Goal: Task Accomplishment & Management: Use online tool/utility

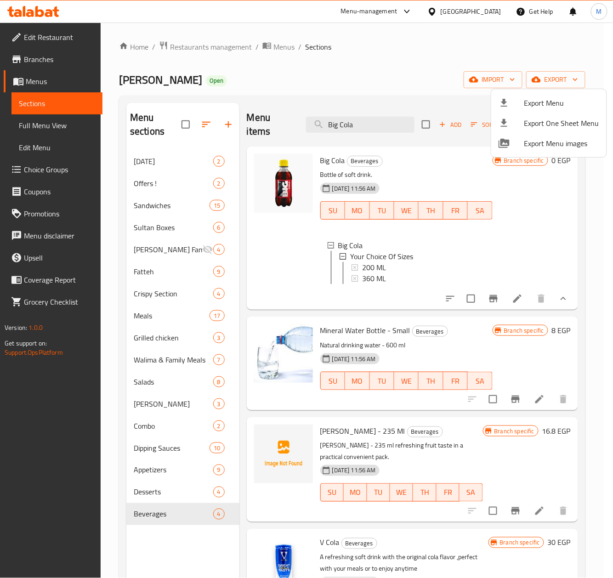
click at [207, 46] on div at bounding box center [306, 289] width 613 height 578
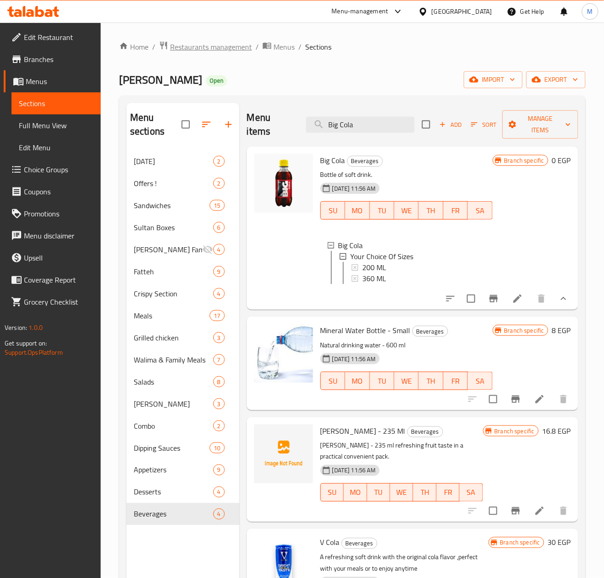
click at [210, 45] on span "Restaurants management" at bounding box center [211, 46] width 82 height 11
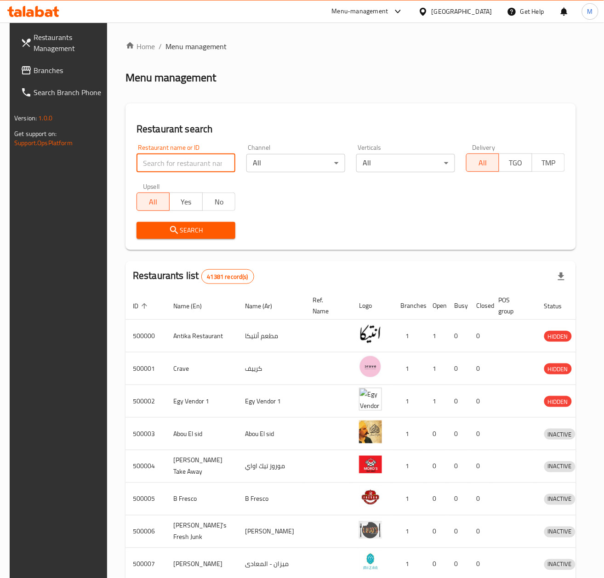
click at [149, 162] on input "search" at bounding box center [185, 163] width 99 height 18
paste input "664495"
type input "664495"
click at [155, 230] on span "Search" at bounding box center [186, 230] width 84 height 11
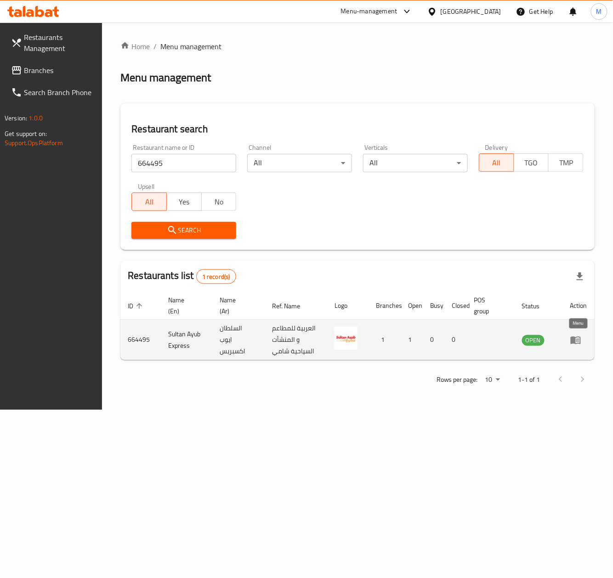
click at [576, 342] on icon "enhanced table" at bounding box center [577, 341] width 3 height 4
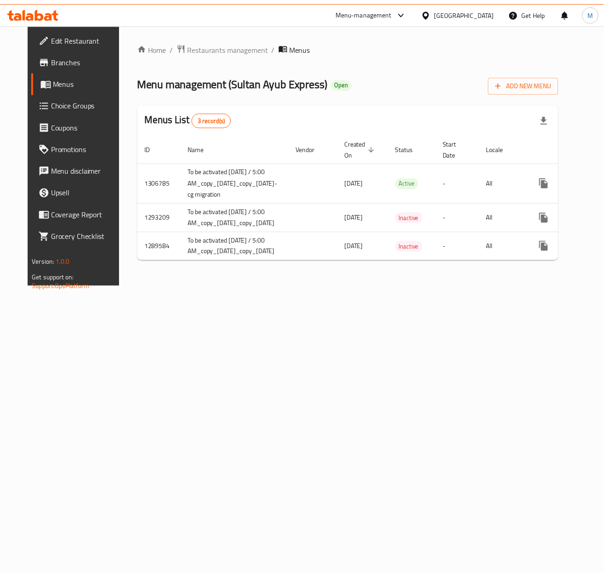
scroll to position [0, 53]
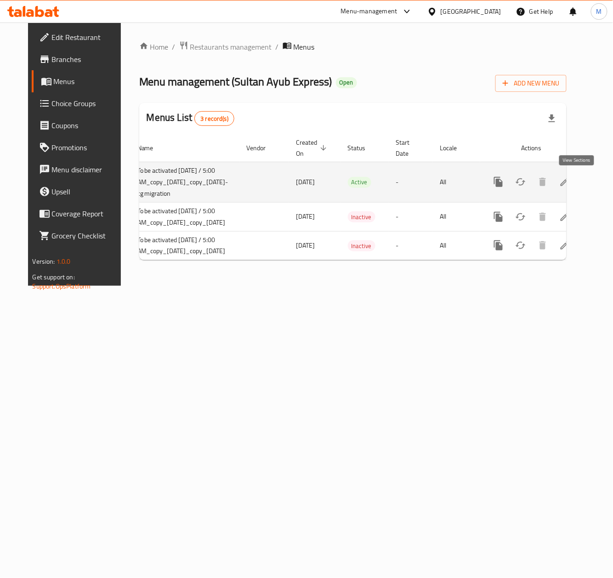
click at [576, 176] on link "enhanced table" at bounding box center [565, 182] width 22 height 22
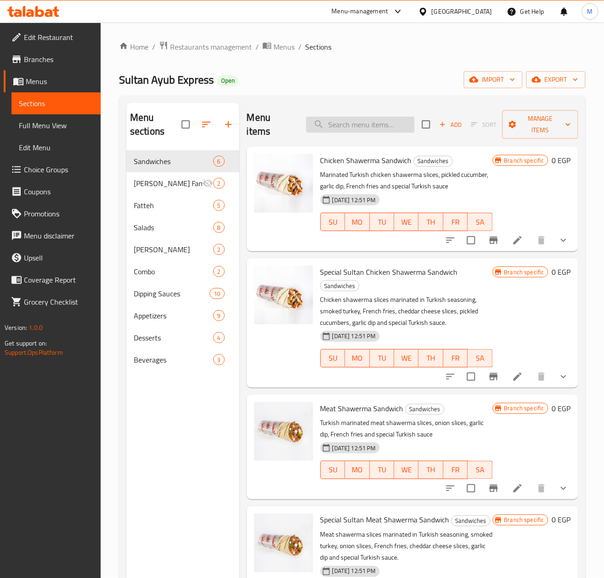
click at [368, 125] on input "search" at bounding box center [360, 125] width 108 height 16
paste input "[PERSON_NAME]"
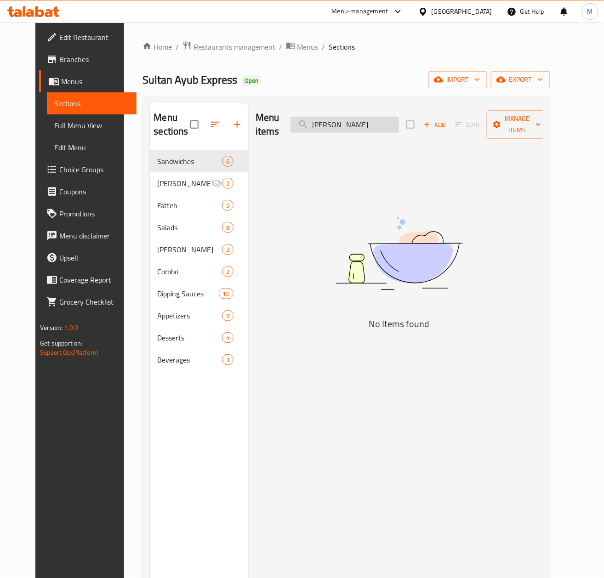
click at [355, 124] on input "[PERSON_NAME]" at bounding box center [344, 125] width 108 height 16
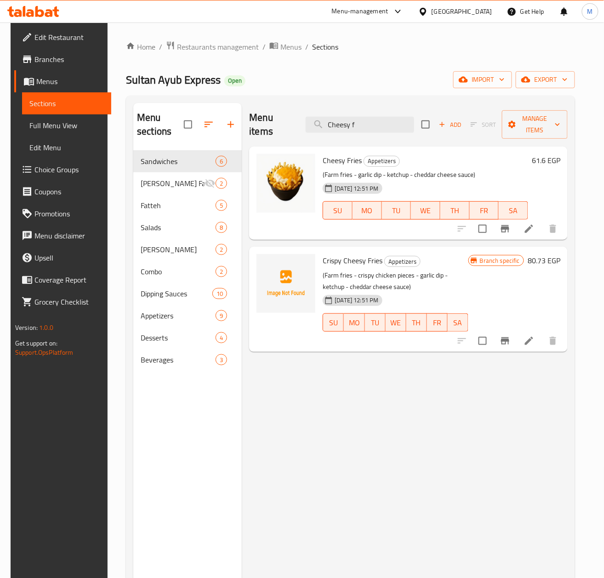
type input "Cheesy f"
click at [509, 342] on icon "Branch-specific-item" at bounding box center [505, 340] width 8 height 7
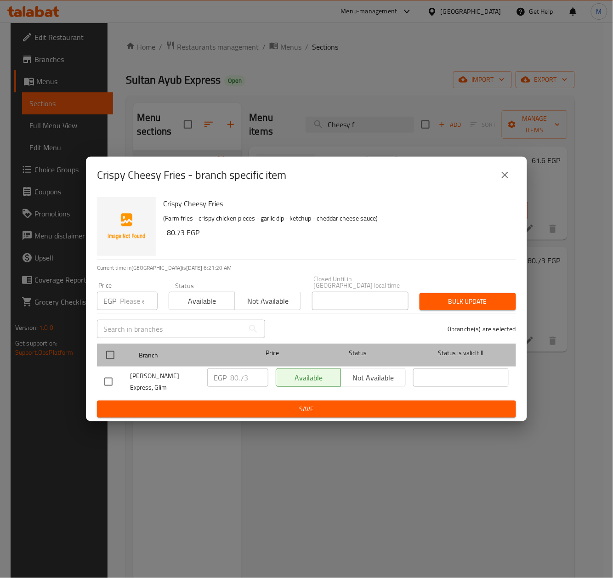
click at [108, 342] on div at bounding box center [118, 355] width 34 height 27
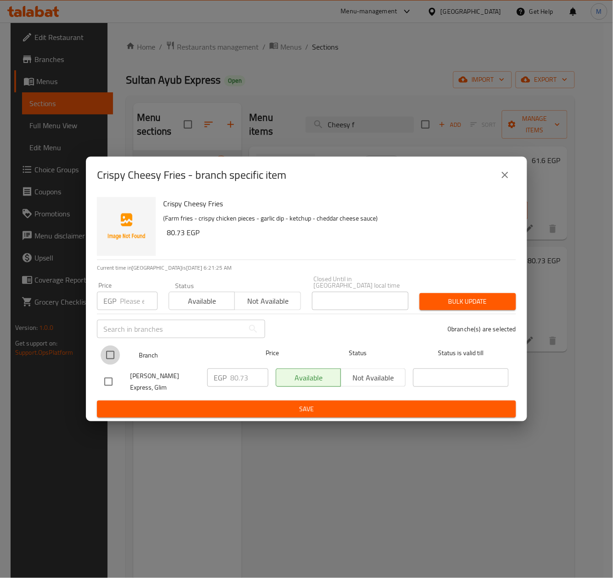
click at [109, 355] on input "checkbox" at bounding box center [110, 355] width 19 height 19
checkbox input "true"
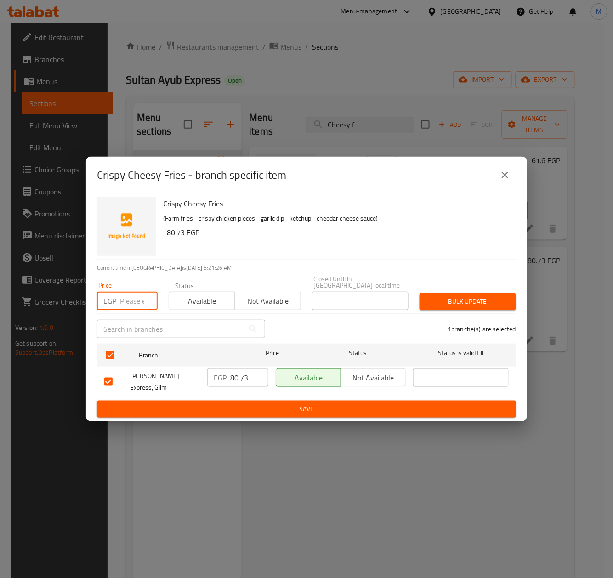
click at [128, 306] on input "number" at bounding box center [139, 301] width 38 height 18
paste input "85.00"
type input "85.00"
click at [489, 300] on span "Bulk update" at bounding box center [468, 301] width 82 height 11
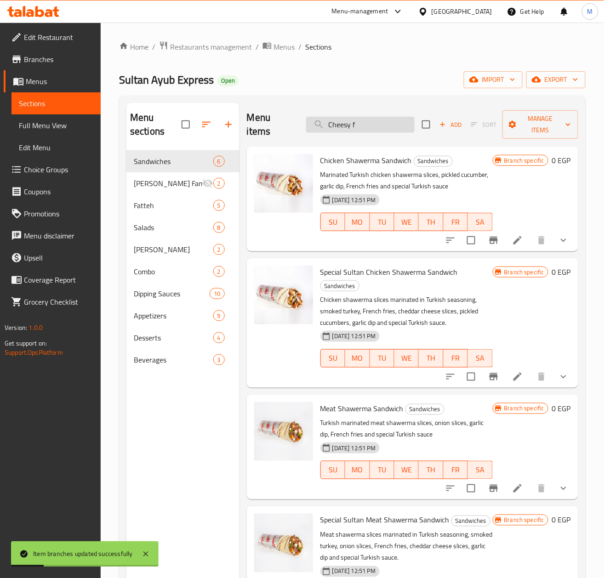
click at [370, 131] on input "Cheesy f" at bounding box center [360, 125] width 108 height 16
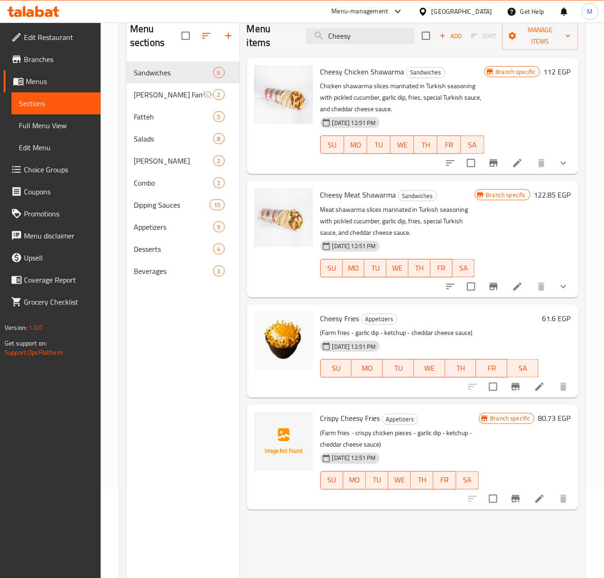
scroll to position [68, 0]
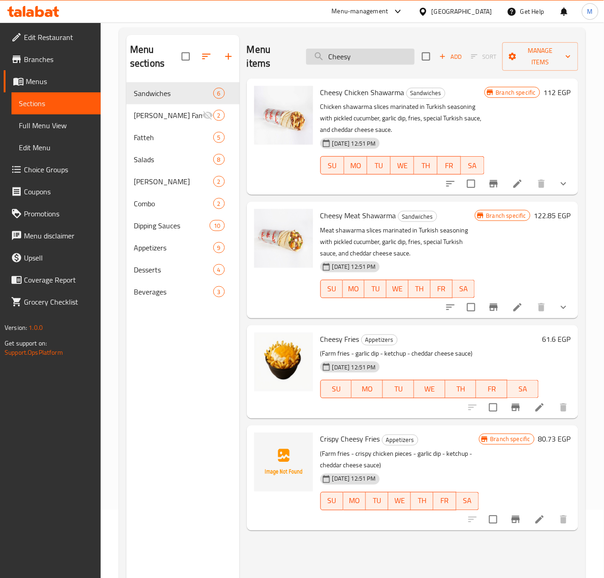
click at [359, 60] on input "Cheesy" at bounding box center [360, 57] width 108 height 16
paste input "[PERSON_NAME] رول اوريجينال"
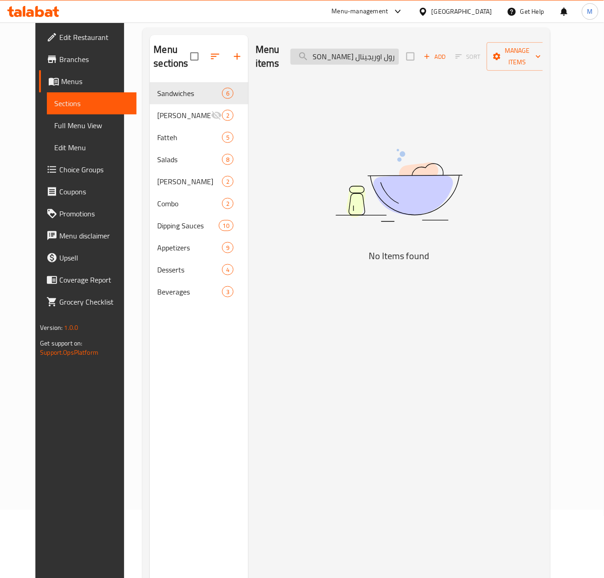
click at [385, 57] on input "[PERSON_NAME] رول اوريجينال" at bounding box center [344, 57] width 108 height 16
drag, startPoint x: 351, startPoint y: 58, endPoint x: 190, endPoint y: 56, distance: 161.3
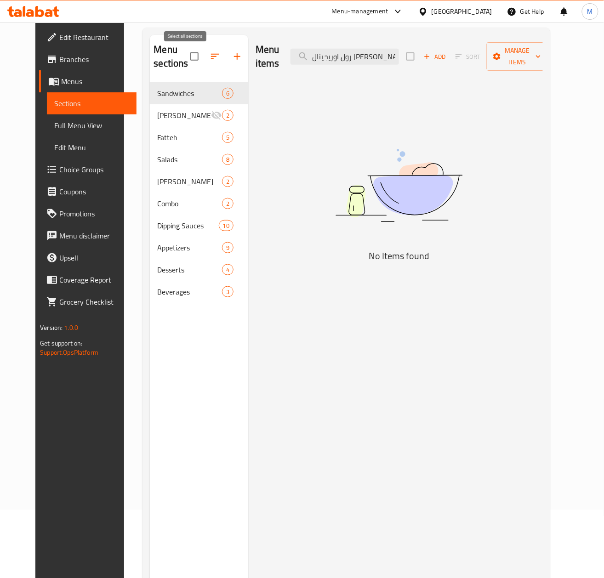
click at [190, 56] on div "Menu sections Sandwiches 6 [PERSON_NAME] Famous 2 Fatteh 5 Salads 8 [PERSON_NAM…" at bounding box center [346, 324] width 392 height 578
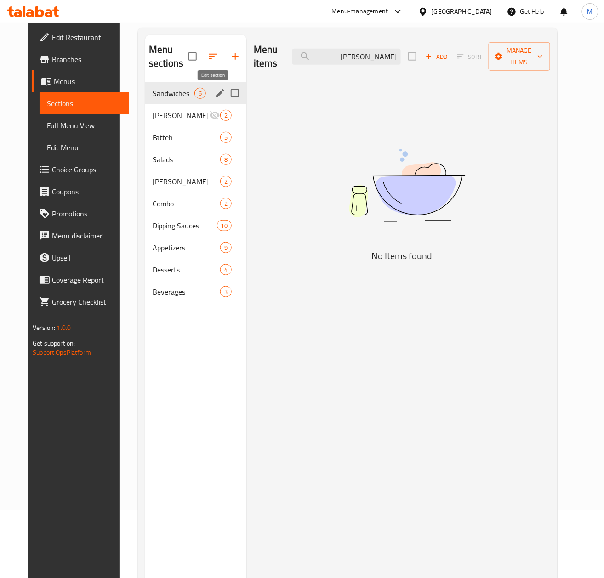
scroll to position [0, 0]
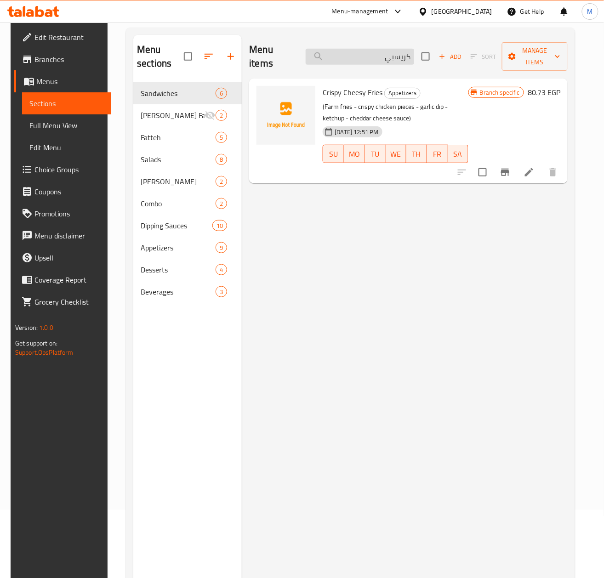
click at [364, 64] on input "كريسبي" at bounding box center [360, 57] width 108 height 16
type input "ق"
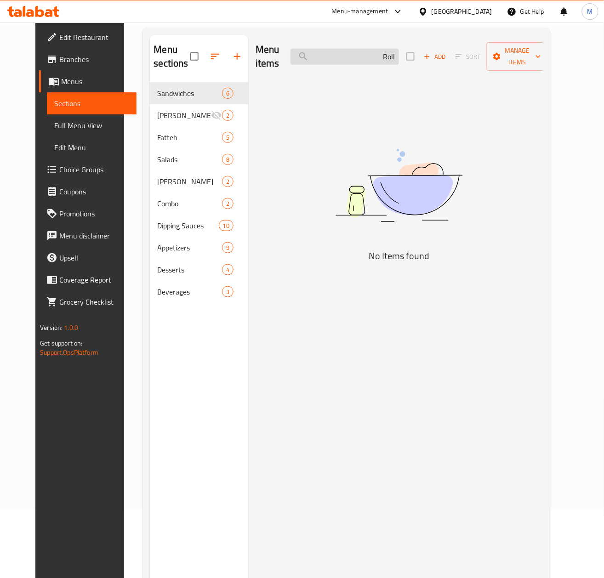
click at [372, 57] on input "Roll" at bounding box center [344, 57] width 108 height 16
type input "C"
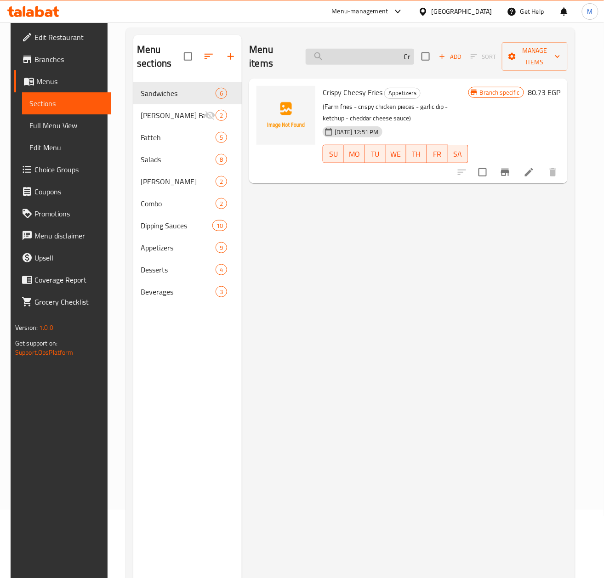
type input "C"
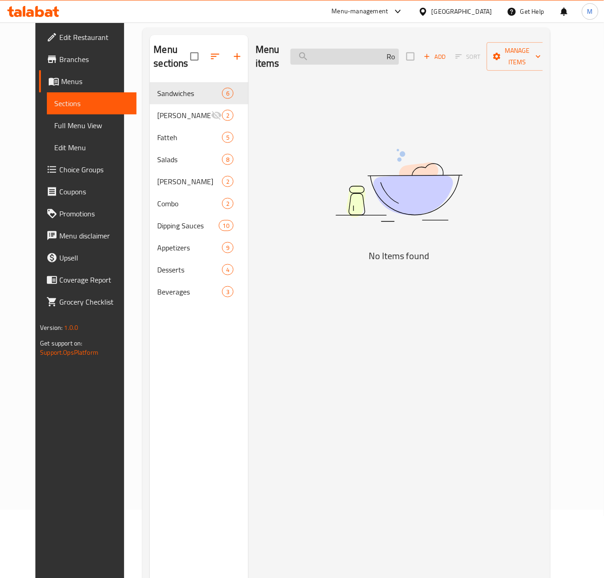
type input "R"
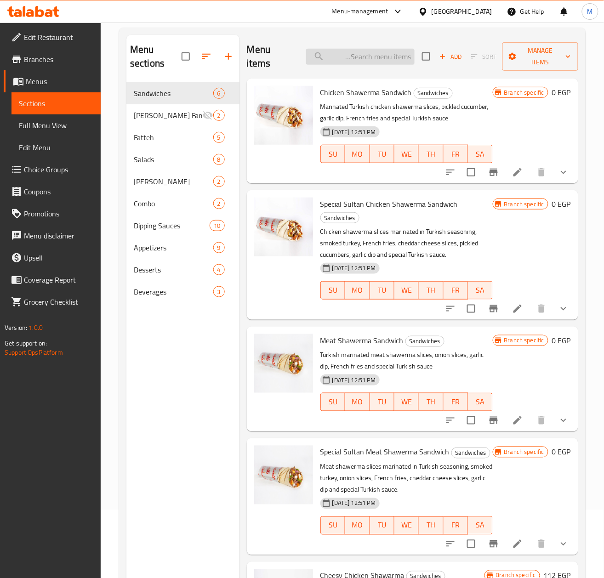
type input "c"
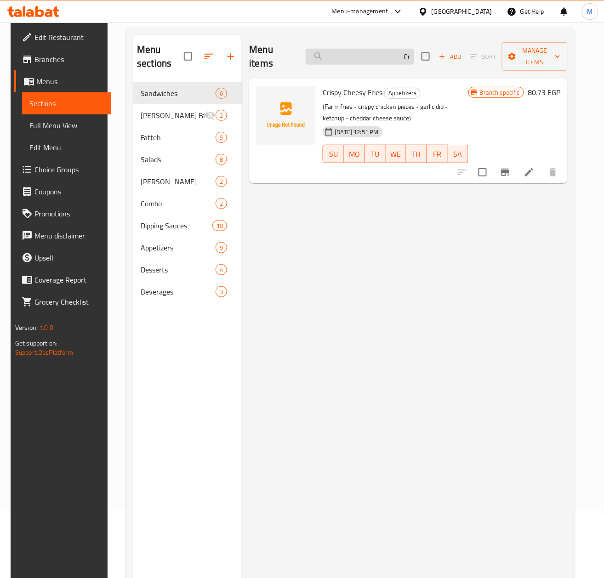
type input "C"
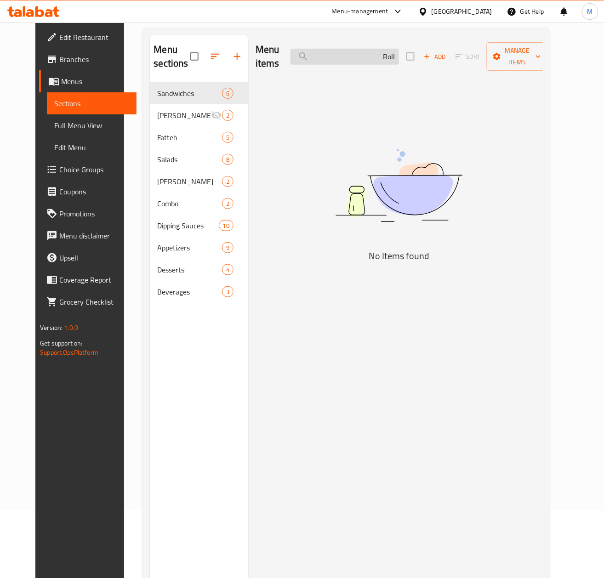
click at [357, 54] on input "Roll" at bounding box center [344, 57] width 108 height 16
paste input "وجبة ستريبس 3ق اوريجينال"
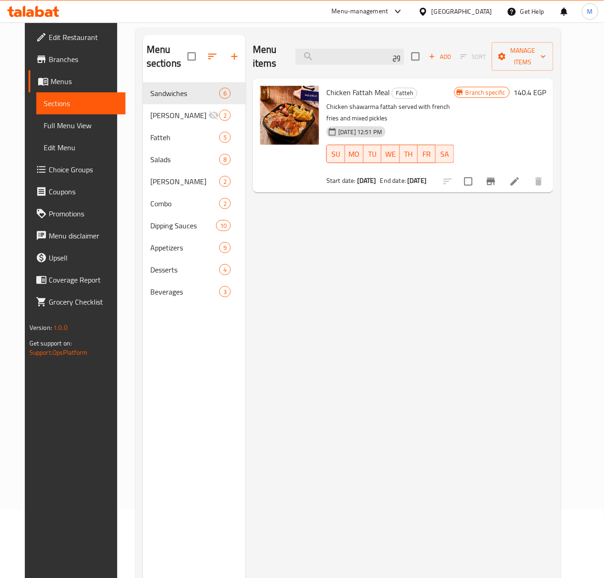
type input "و"
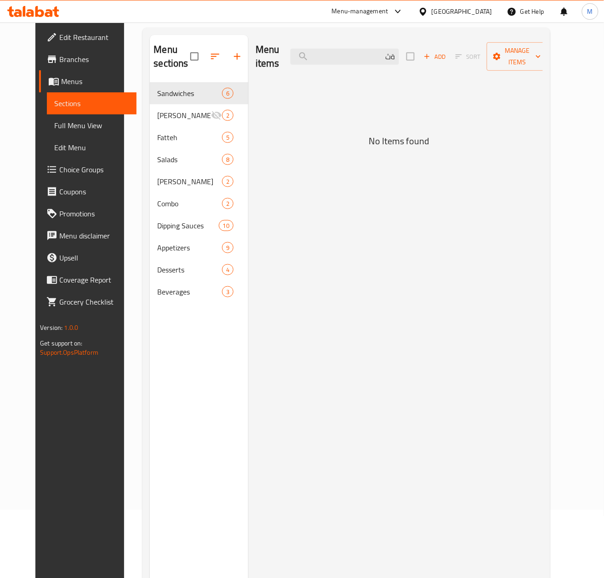
type input "ة"
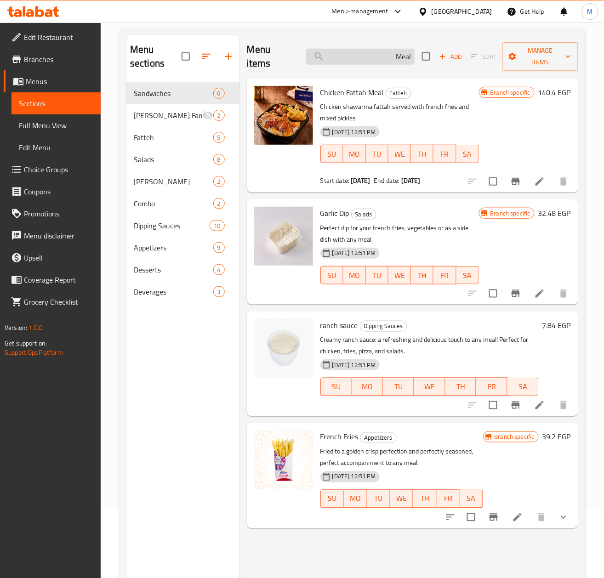
click at [373, 61] on input "Meal" at bounding box center [360, 57] width 108 height 16
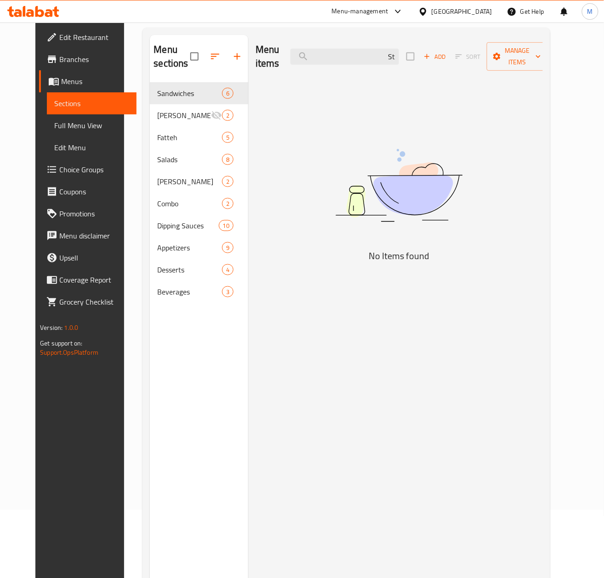
type input "S"
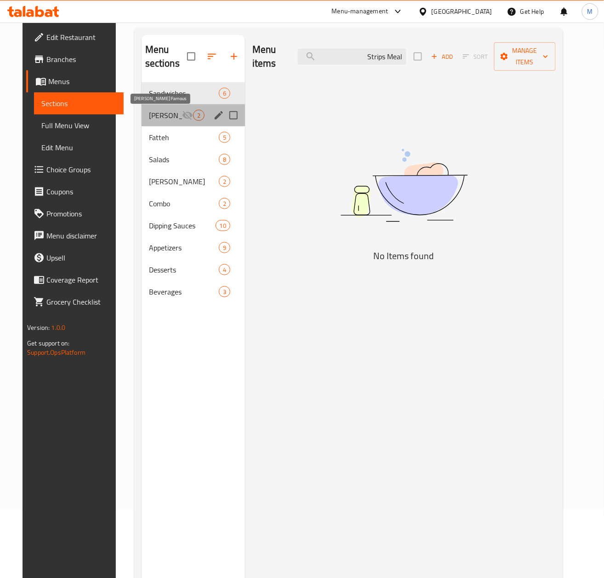
click at [157, 117] on span "[PERSON_NAME] Famous" at bounding box center [165, 115] width 33 height 11
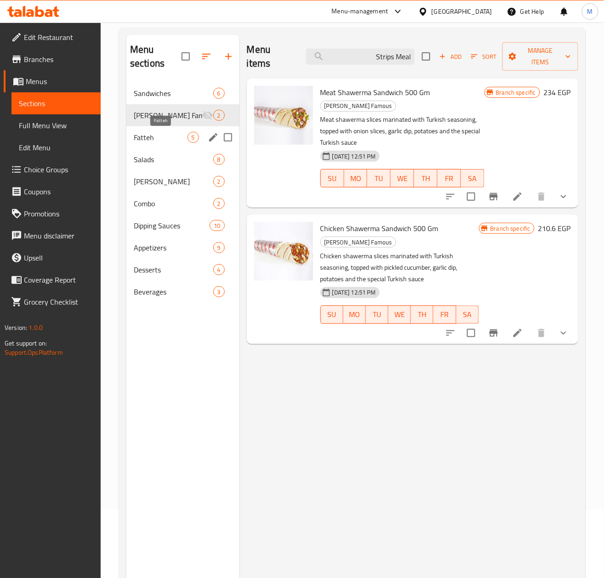
click at [148, 138] on span "Fatteh" at bounding box center [161, 137] width 54 height 11
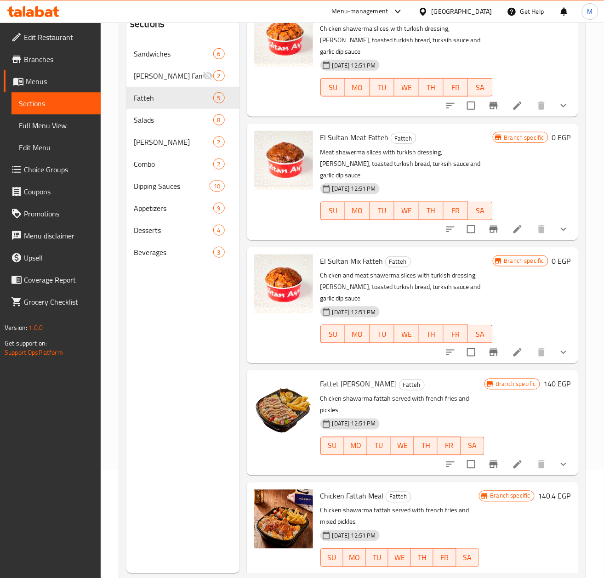
scroll to position [129, 0]
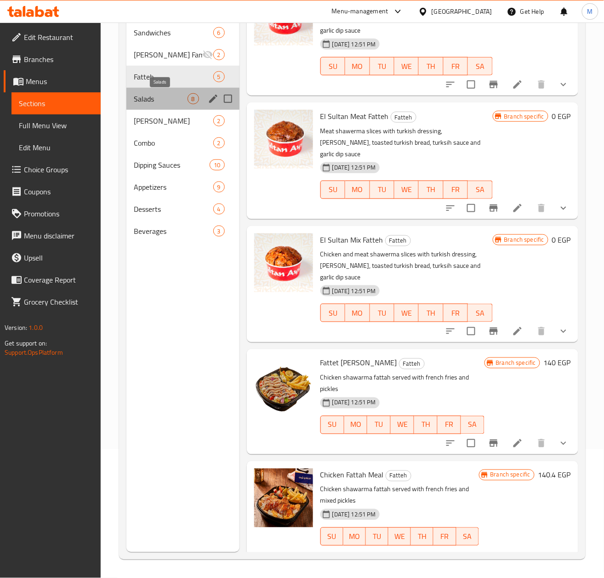
click at [148, 96] on span "Salads" at bounding box center [161, 98] width 54 height 11
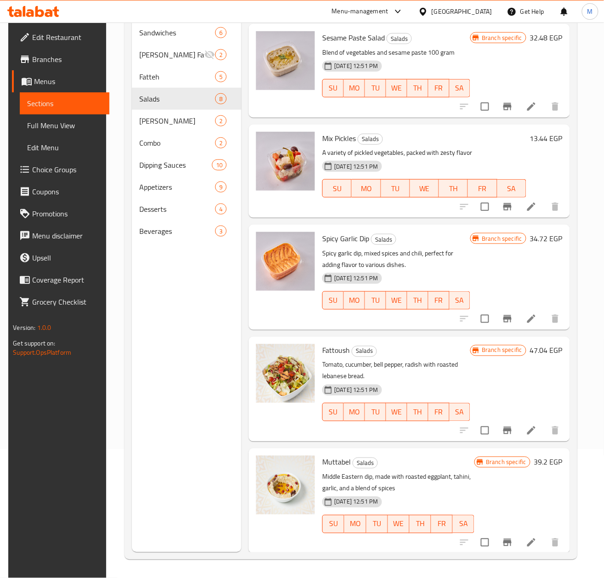
scroll to position [318, 0]
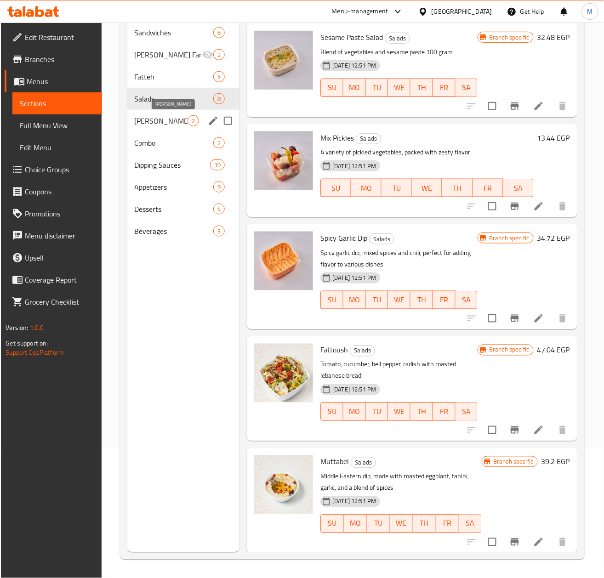
click at [153, 120] on span "[PERSON_NAME]" at bounding box center [161, 120] width 53 height 11
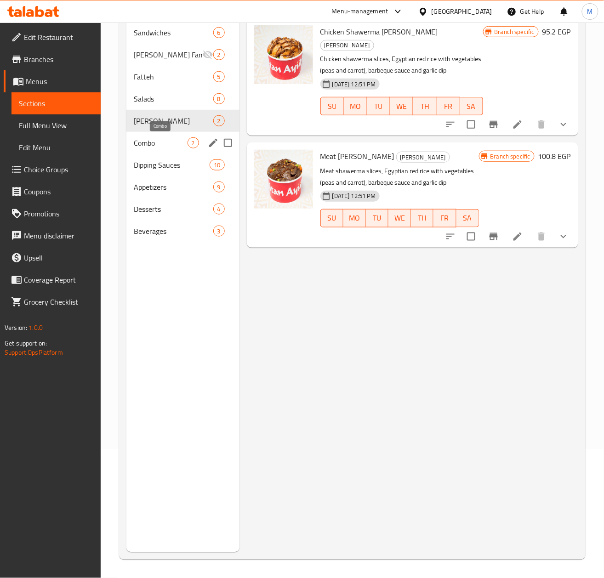
click at [157, 144] on span "Combo" at bounding box center [161, 142] width 54 height 11
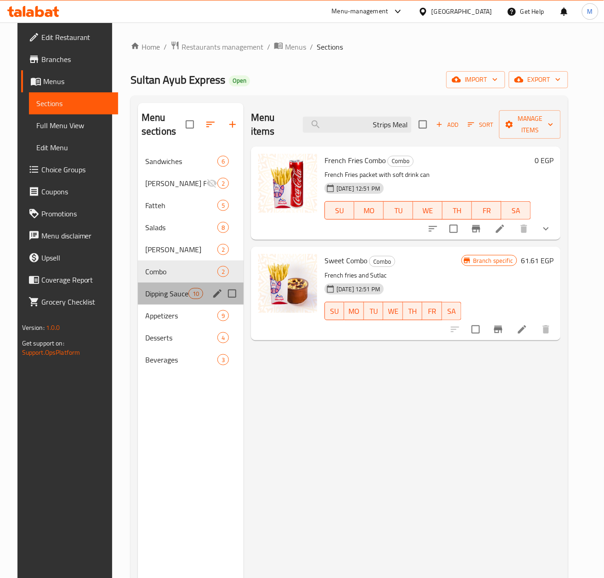
click at [156, 287] on div "Dipping Sauces 10" at bounding box center [191, 294] width 106 height 22
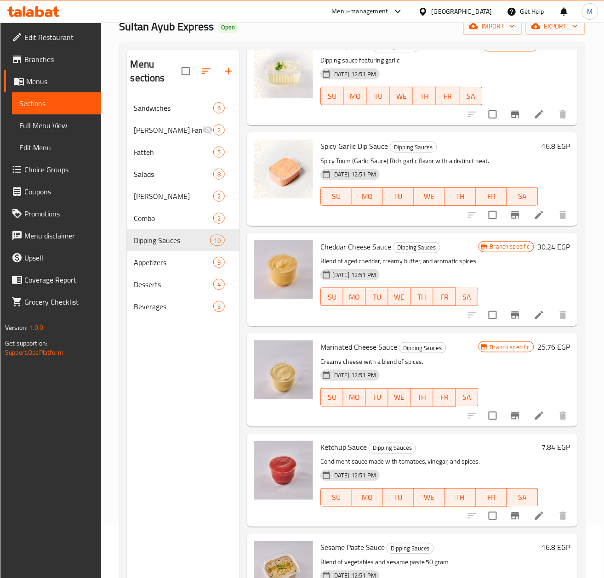
scroll to position [129, 0]
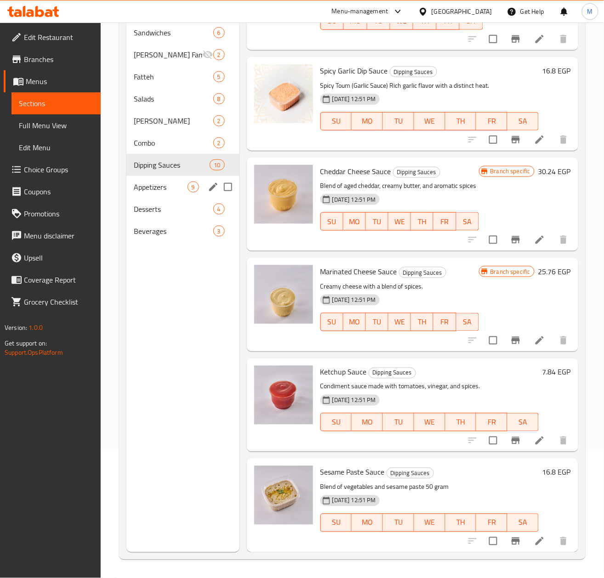
click at [145, 191] on span "Appetizers" at bounding box center [161, 187] width 54 height 11
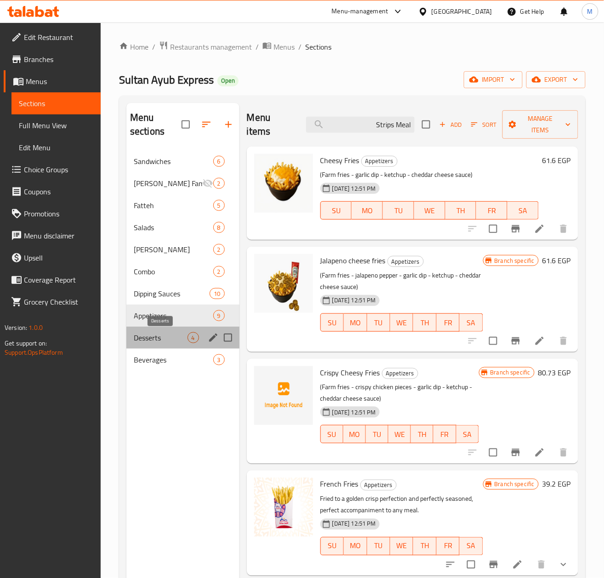
click at [148, 333] on span "Desserts" at bounding box center [161, 337] width 54 height 11
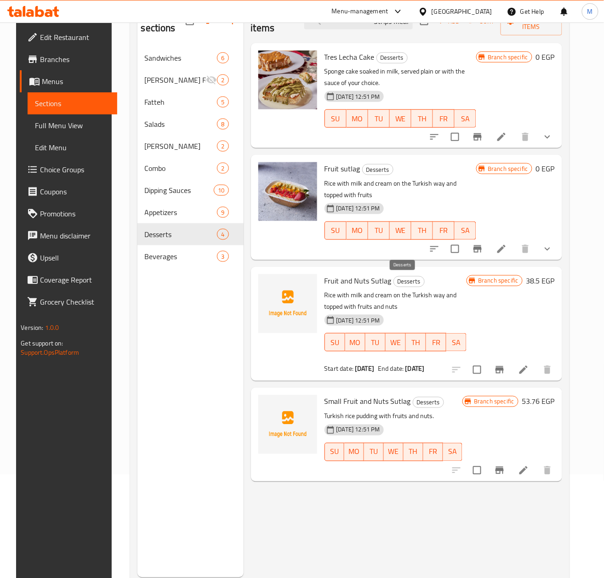
scroll to position [129, 0]
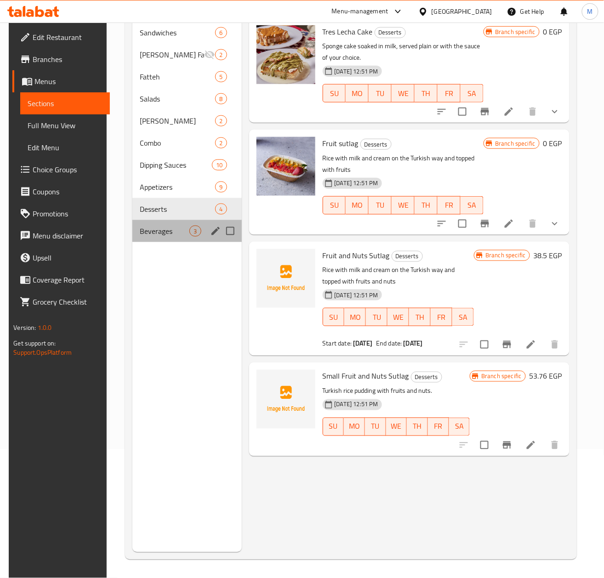
click at [149, 237] on div "Beverages 3" at bounding box center [186, 231] width 109 height 22
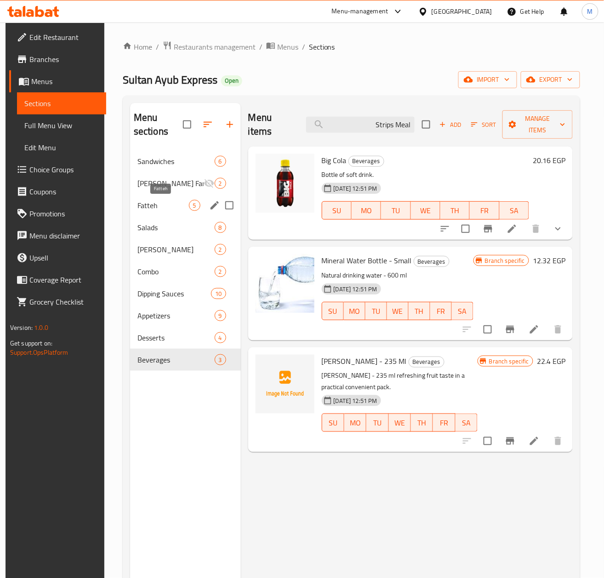
click at [140, 203] on span "Fatteh" at bounding box center [162, 205] width 51 height 11
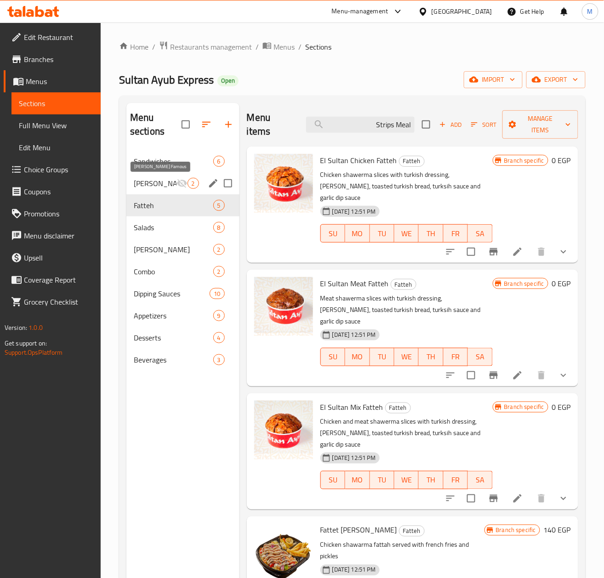
click at [151, 179] on span "[PERSON_NAME] Famous" at bounding box center [155, 183] width 43 height 11
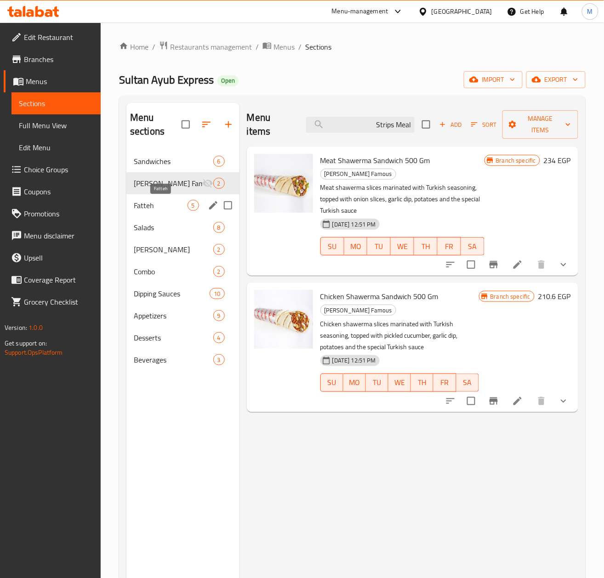
click at [155, 208] on span "Fatteh" at bounding box center [161, 205] width 54 height 11
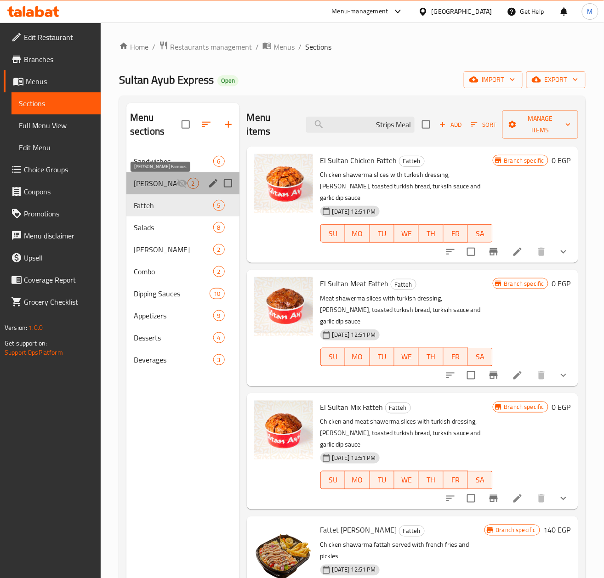
click at [162, 187] on span "[PERSON_NAME] Famous" at bounding box center [155, 183] width 43 height 11
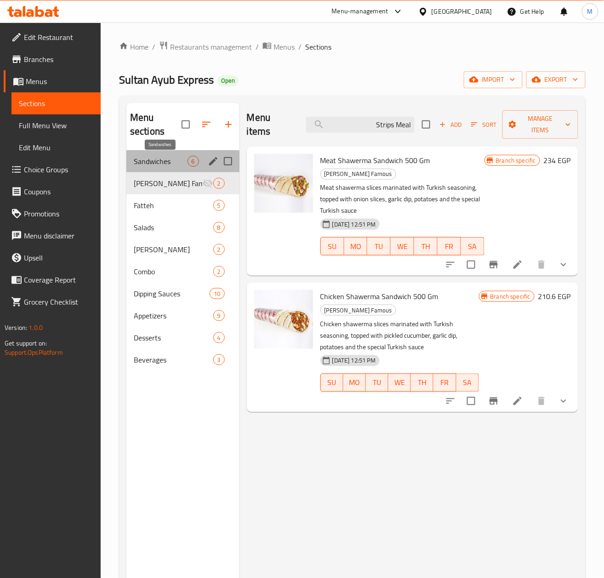
click at [152, 163] on span "Sandwiches" at bounding box center [161, 161] width 54 height 11
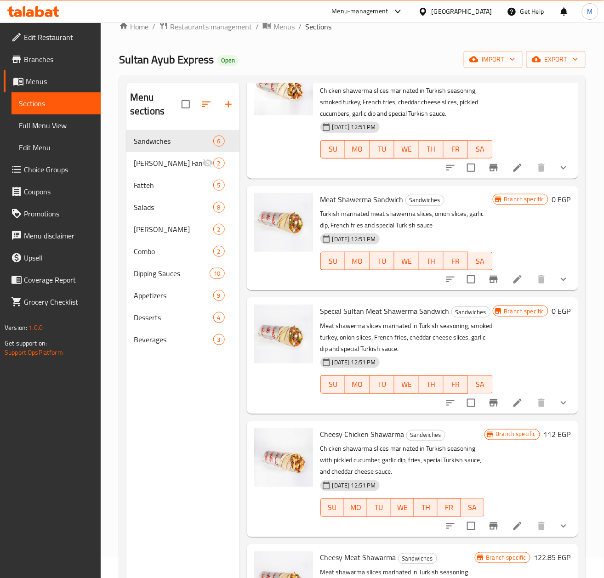
scroll to position [129, 0]
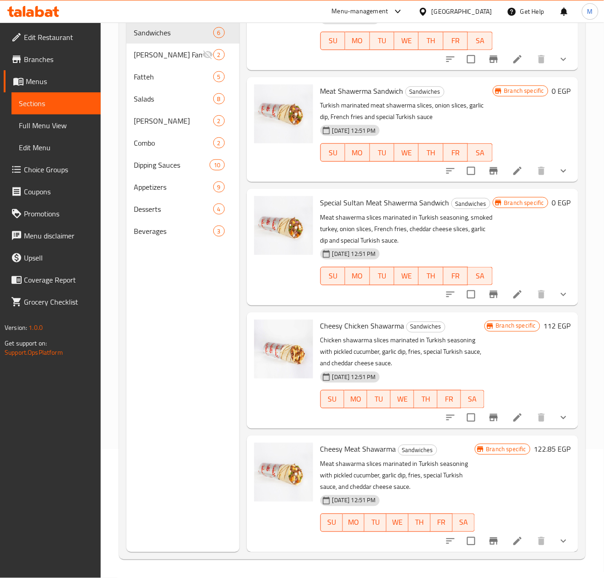
click at [206, 282] on div "Menu sections Sandwiches 6 [PERSON_NAME] Famous 2 Fatteh 5 Salads 8 [PERSON_NAM…" at bounding box center [182, 263] width 113 height 578
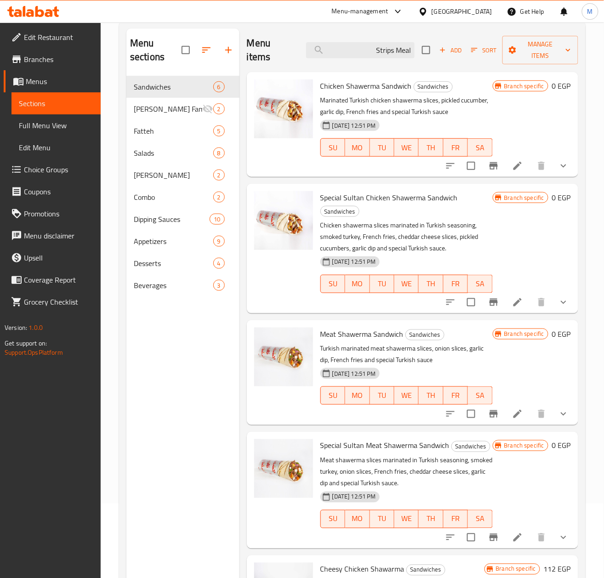
scroll to position [0, 0]
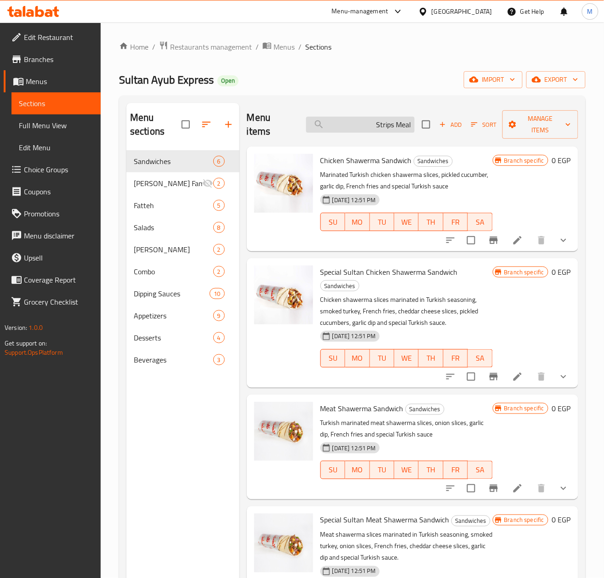
click at [343, 125] on input "Strips Meal" at bounding box center [360, 125] width 108 height 16
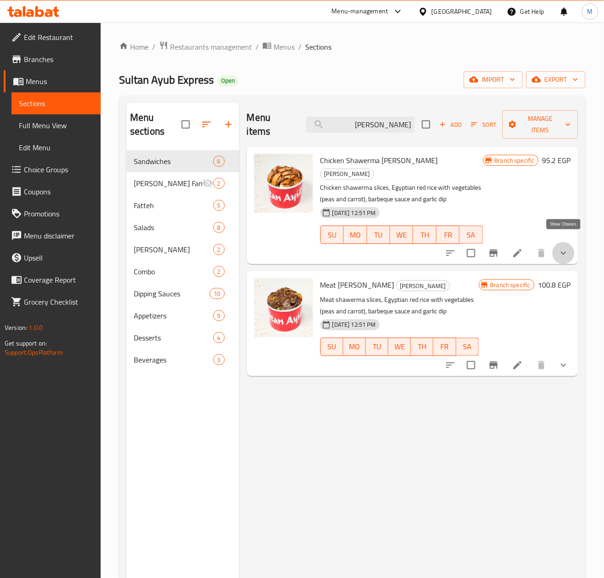
click at [560, 248] on icon "show more" at bounding box center [563, 253] width 11 height 11
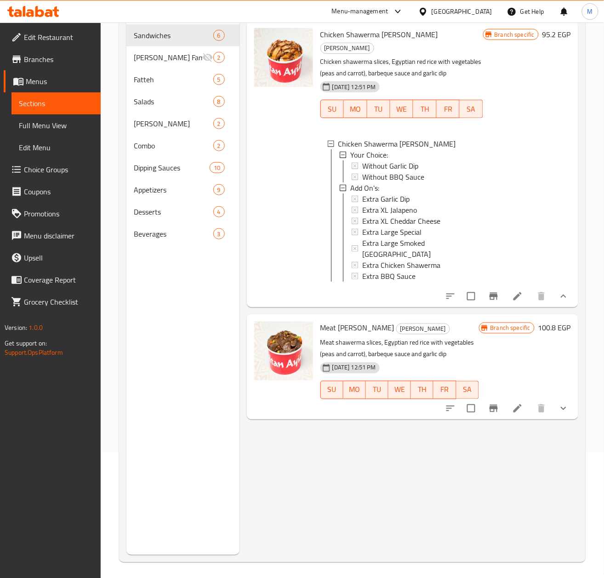
scroll to position [129, 0]
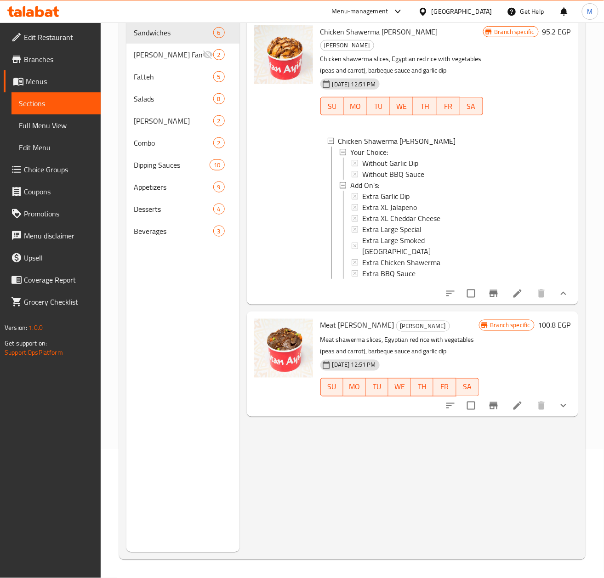
click at [562, 400] on icon "show more" at bounding box center [563, 405] width 11 height 11
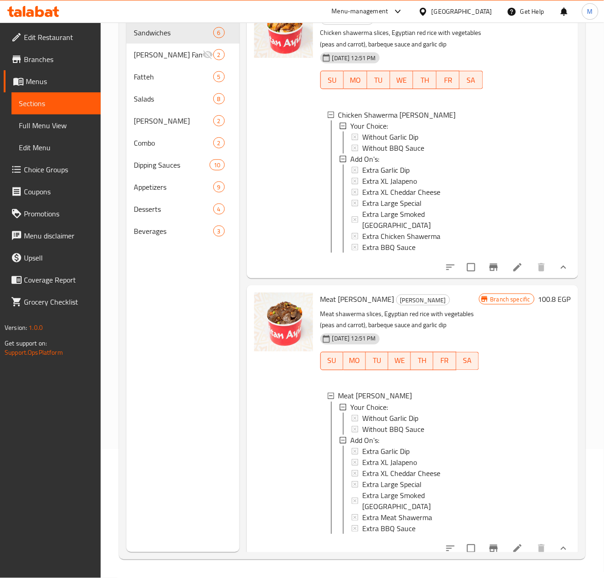
scroll to position [40, 0]
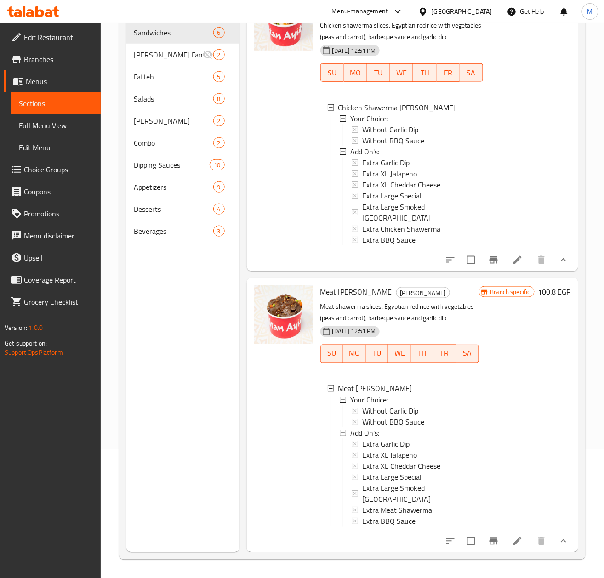
click at [287, 428] on div at bounding box center [283, 415] width 66 height 267
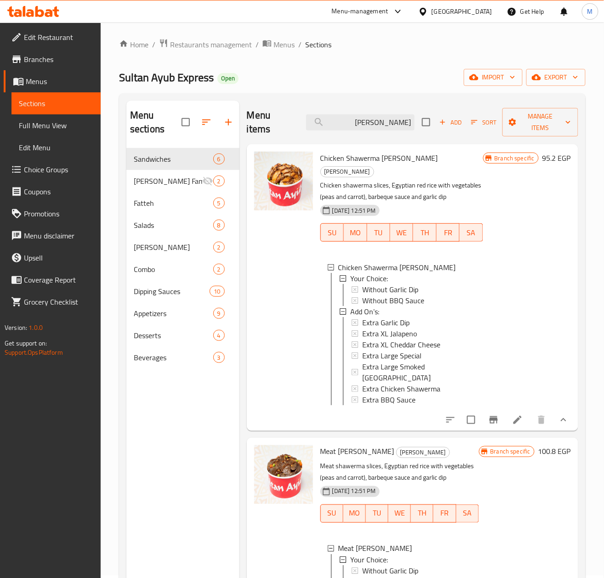
scroll to position [0, 0]
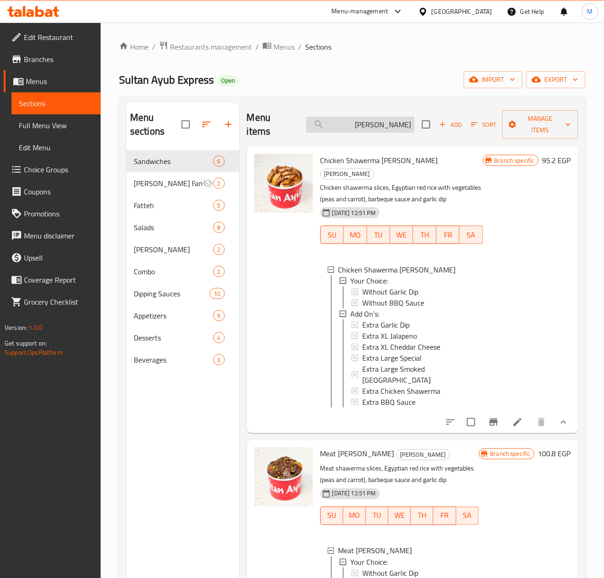
click at [371, 125] on input "[PERSON_NAME]" at bounding box center [360, 125] width 108 height 16
click at [383, 127] on input "[PERSON_NAME]" at bounding box center [360, 125] width 108 height 16
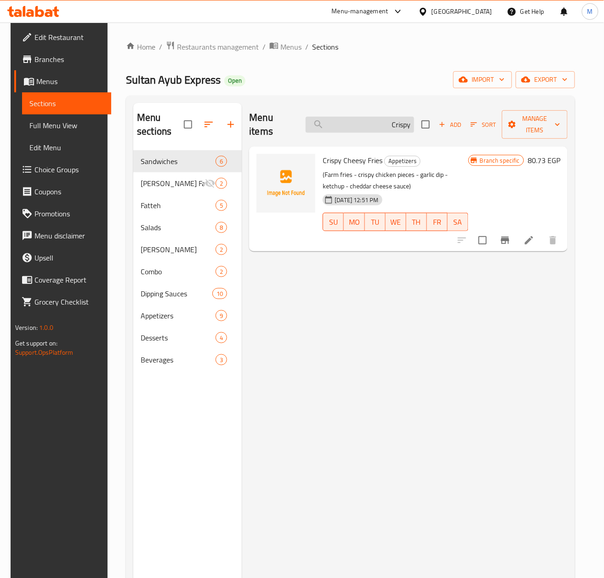
click at [368, 129] on input "Crispy" at bounding box center [360, 125] width 108 height 16
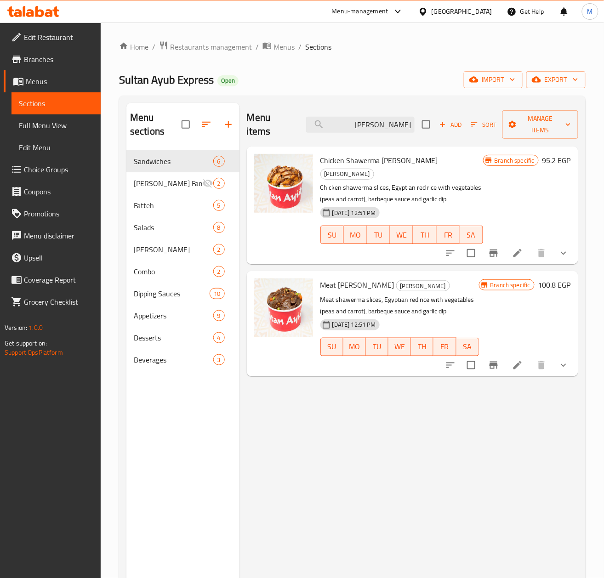
click at [328, 436] on div "Menu items [PERSON_NAME] Add Sort Manage items Chicken Shawerma [PERSON_NAME] C…" at bounding box center [408, 392] width 339 height 578
click at [359, 129] on input "[PERSON_NAME]" at bounding box center [360, 125] width 108 height 16
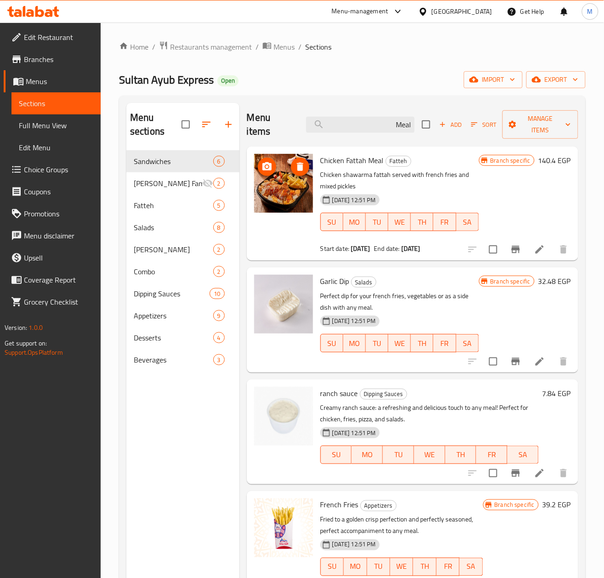
click at [276, 195] on img at bounding box center [283, 183] width 59 height 59
click at [330, 162] on span "Chicken Fattah Meal" at bounding box center [351, 160] width 63 height 14
copy span "Chicken"
click at [399, 121] on input "Meal" at bounding box center [360, 125] width 108 height 16
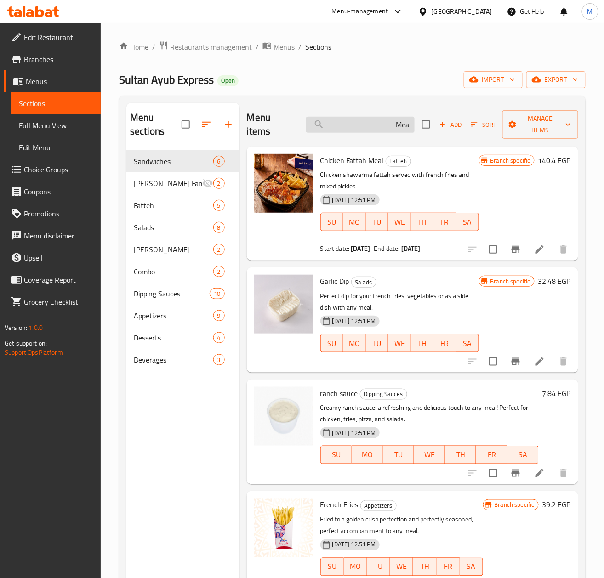
click at [399, 121] on input "Meal" at bounding box center [360, 125] width 108 height 16
paste input "Chicken"
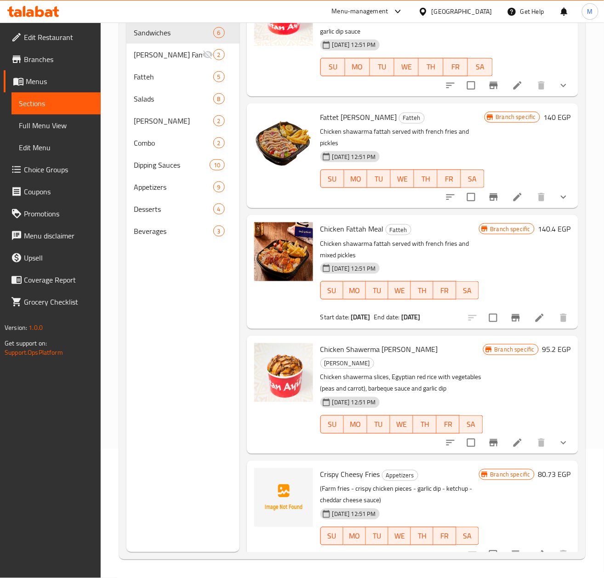
scroll to position [546, 0]
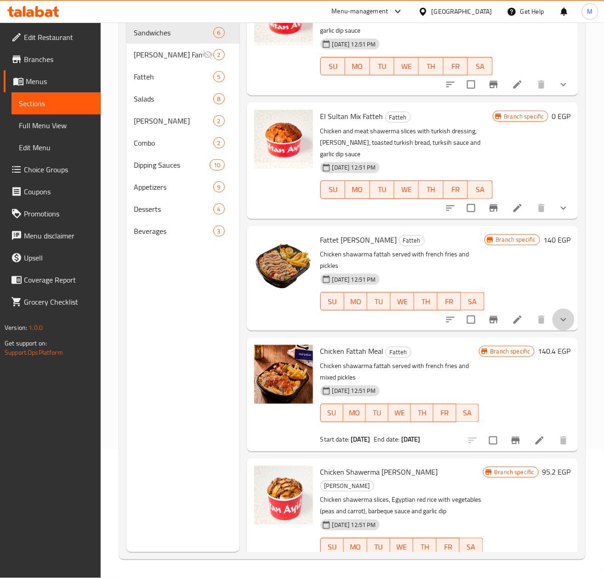
click at [552, 315] on button "show more" at bounding box center [563, 320] width 22 height 22
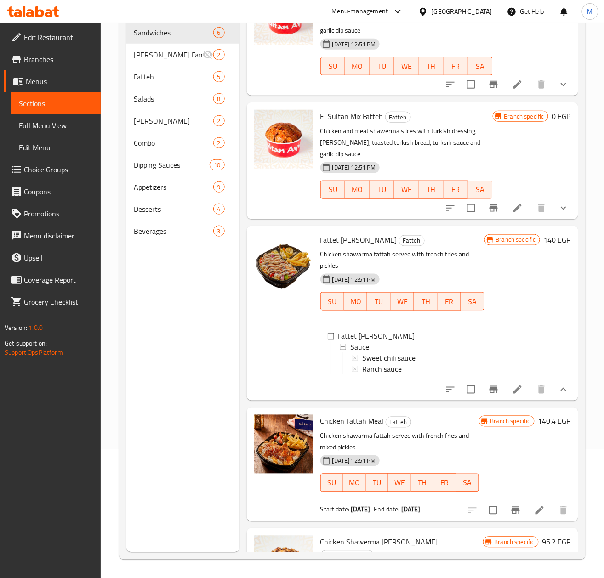
scroll to position [240, 0]
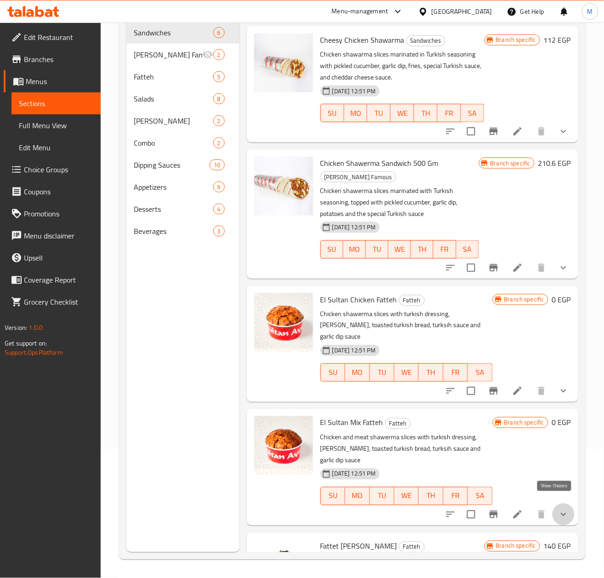
click at [558, 509] on icon "show more" at bounding box center [563, 514] width 11 height 11
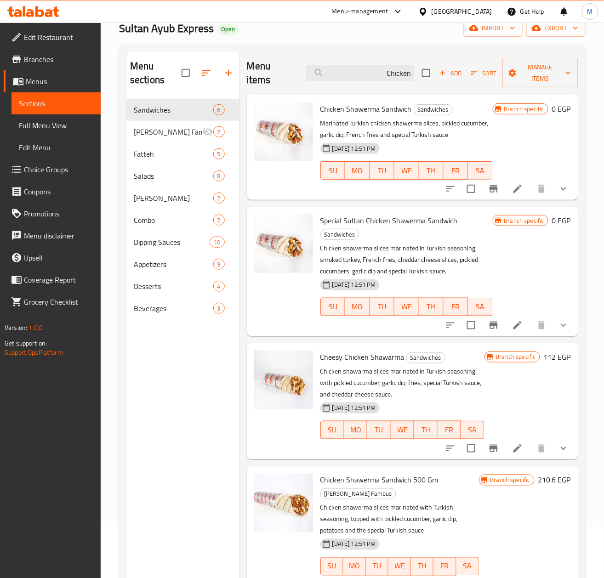
scroll to position [0, 0]
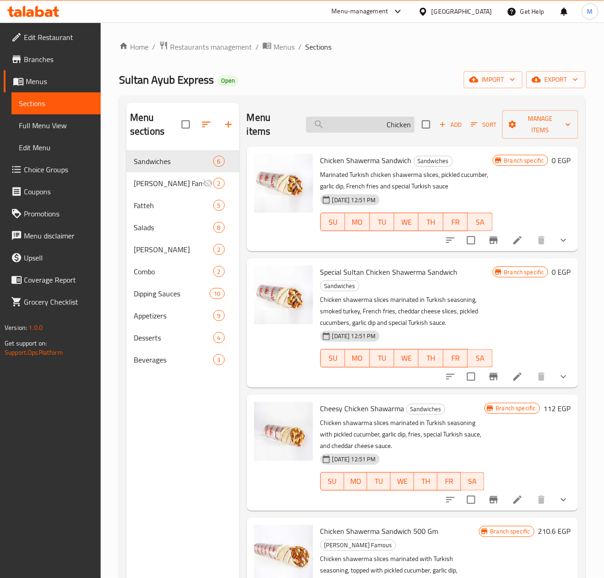
click at [376, 127] on input "Chicken" at bounding box center [360, 125] width 108 height 16
paste input "فاميلي فتة كريسبي"
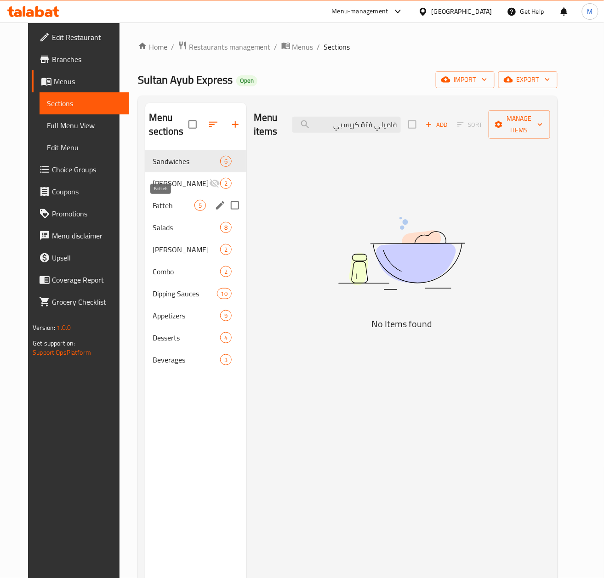
click at [153, 210] on span "Fatteh" at bounding box center [174, 205] width 42 height 11
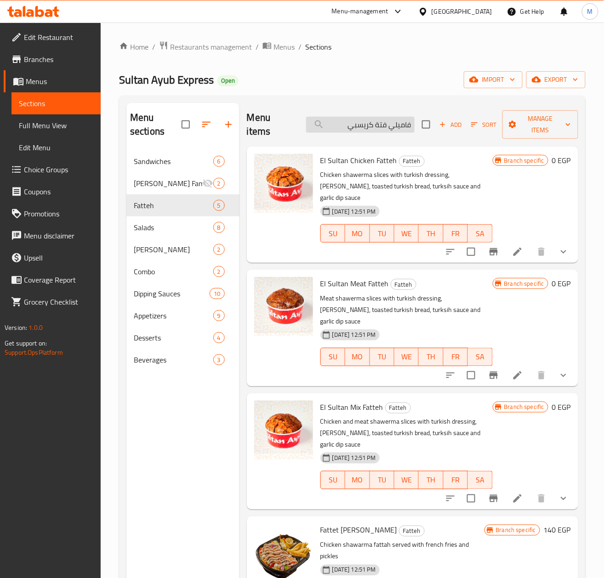
click at [385, 132] on input "فاميلي فتة كريسبي" at bounding box center [360, 125] width 108 height 16
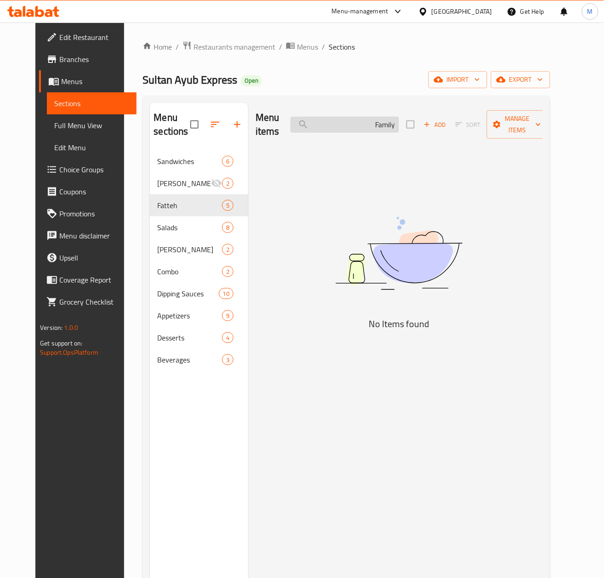
click at [356, 120] on input "Family" at bounding box center [344, 125] width 108 height 16
type input "D"
type input "m"
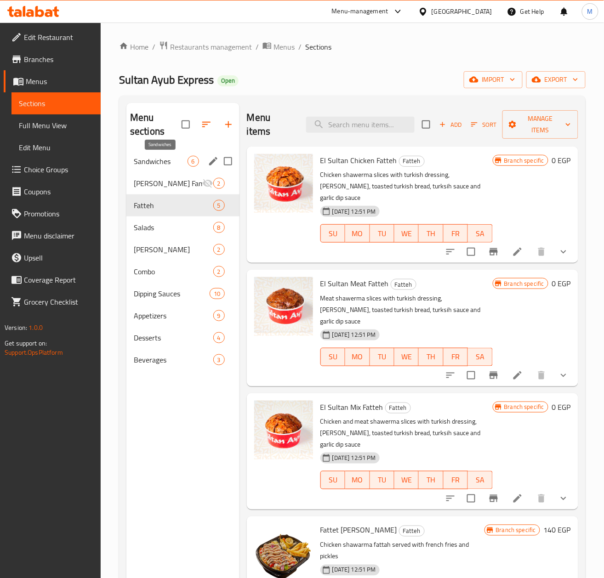
click at [151, 165] on span "Sandwiches" at bounding box center [161, 161] width 54 height 11
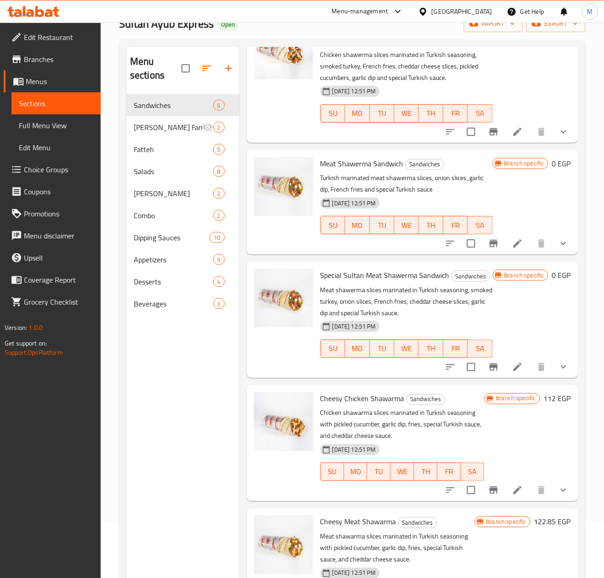
scroll to position [129, 0]
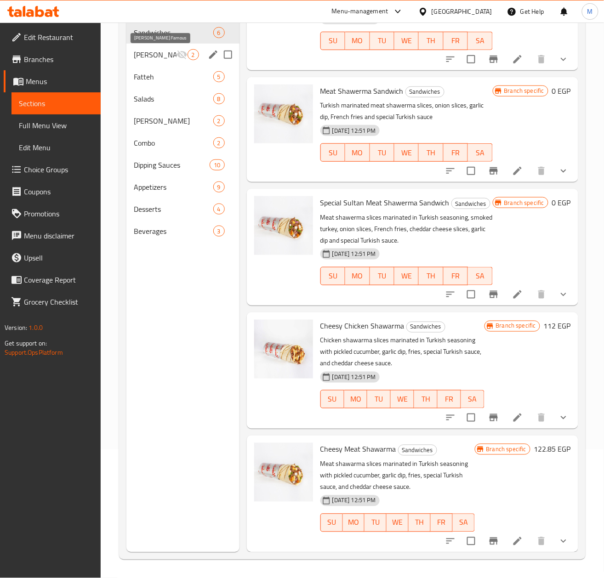
drag, startPoint x: 163, startPoint y: 52, endPoint x: 212, endPoint y: 79, distance: 56.1
click at [163, 52] on span "[PERSON_NAME] Famous" at bounding box center [155, 54] width 43 height 11
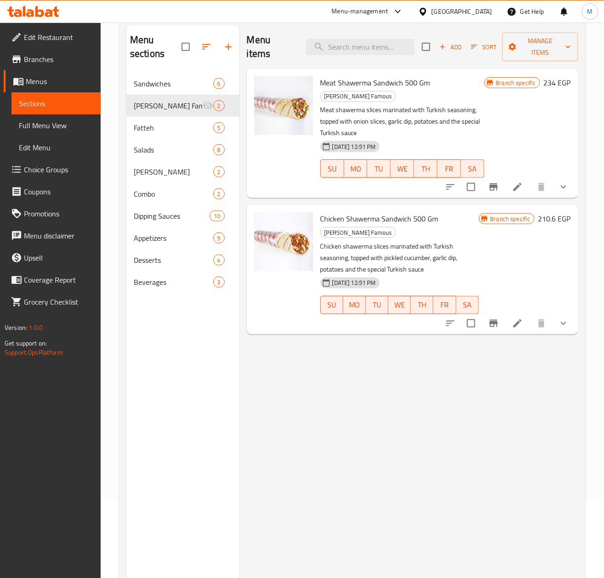
scroll to position [6, 0]
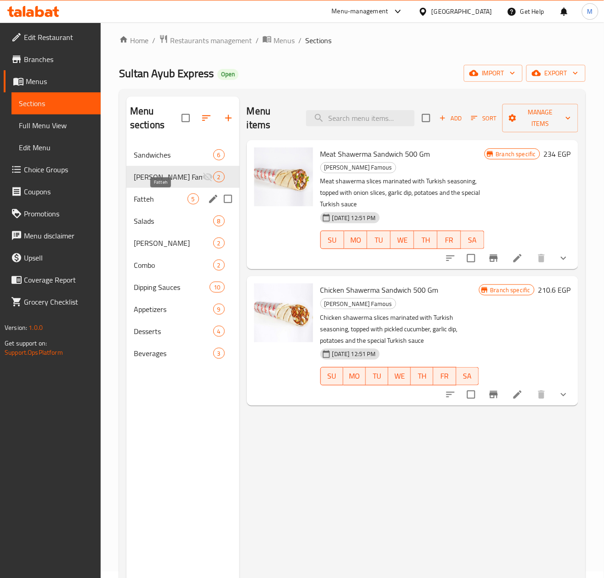
click at [152, 202] on span "Fatteh" at bounding box center [161, 198] width 54 height 11
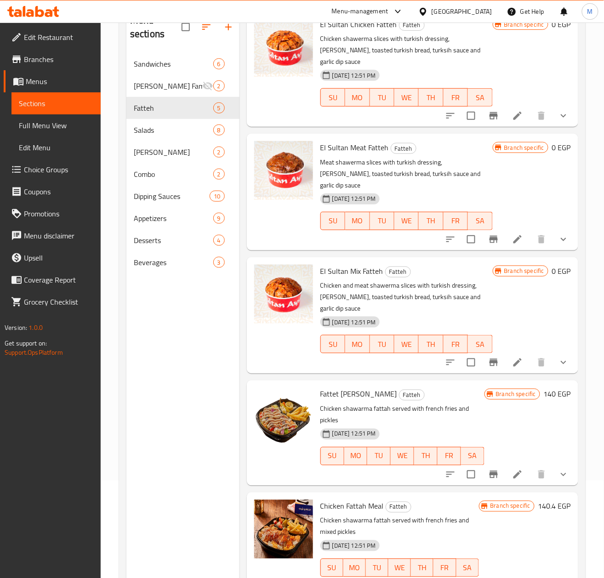
scroll to position [68, 0]
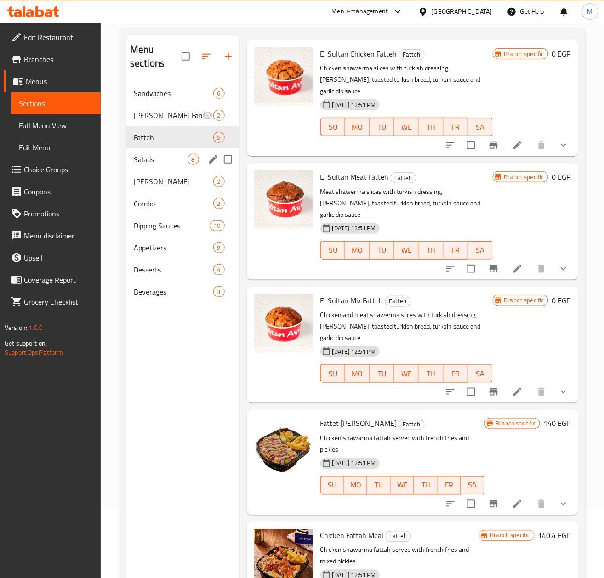
click at [151, 165] on span "Salads" at bounding box center [161, 159] width 54 height 11
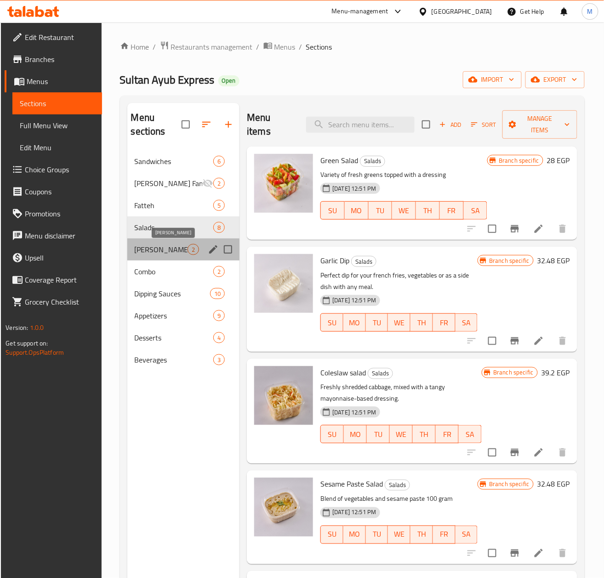
click at [154, 246] on span "[PERSON_NAME]" at bounding box center [161, 249] width 53 height 11
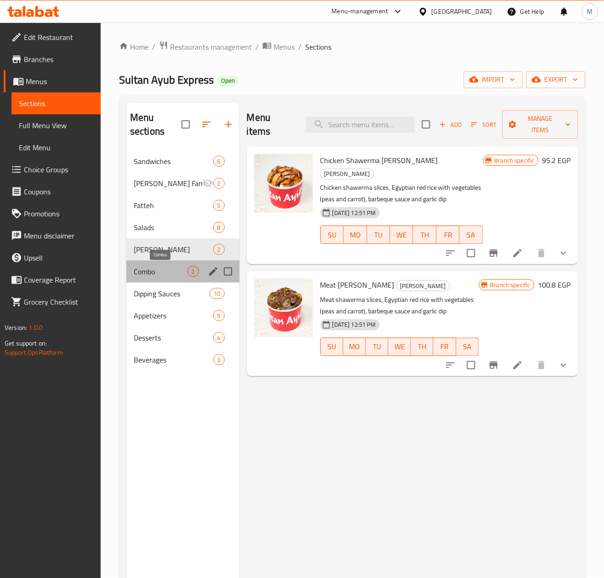
click at [139, 267] on span "Combo" at bounding box center [161, 271] width 54 height 11
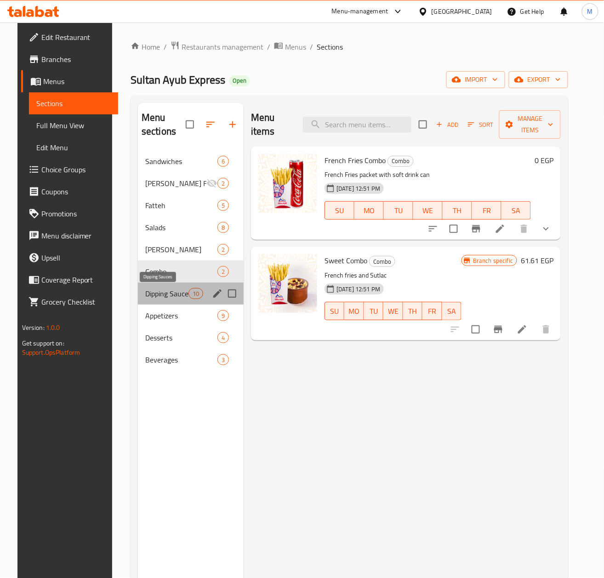
click at [146, 292] on span "Dipping Sauces" at bounding box center [166, 293] width 43 height 11
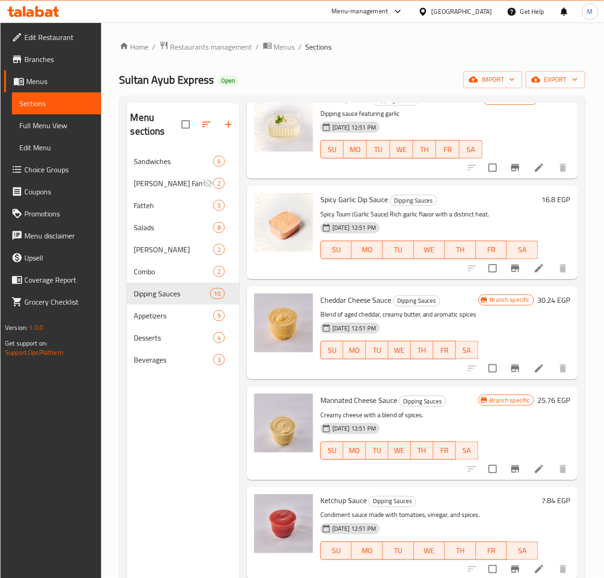
scroll to position [497, 0]
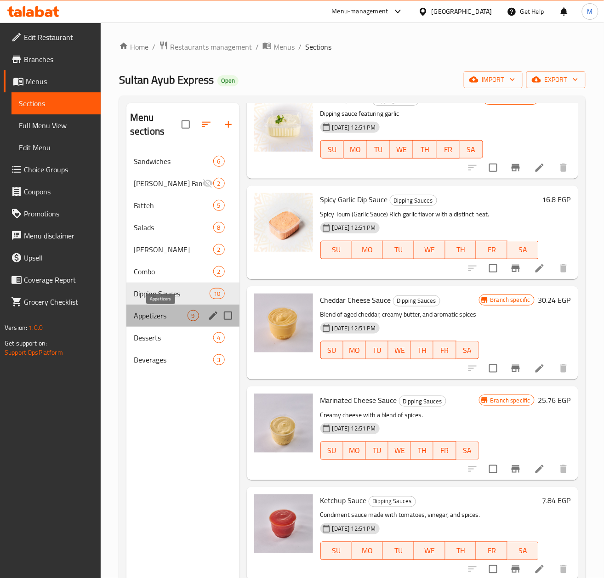
click at [153, 311] on span "Appetizers" at bounding box center [161, 315] width 54 height 11
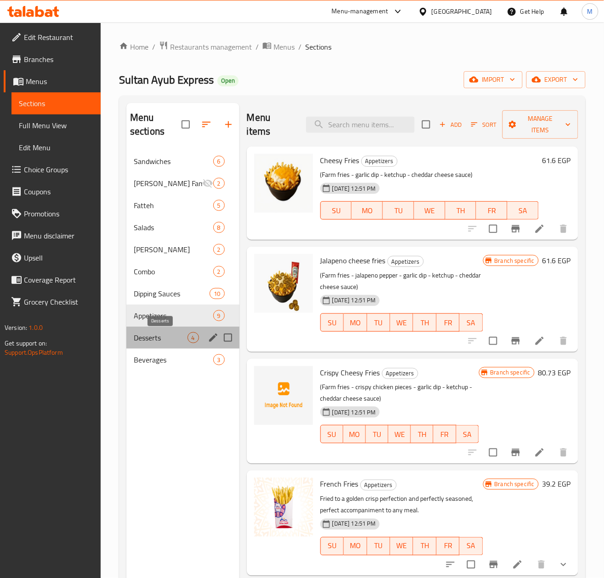
click at [138, 333] on span "Desserts" at bounding box center [161, 337] width 54 height 11
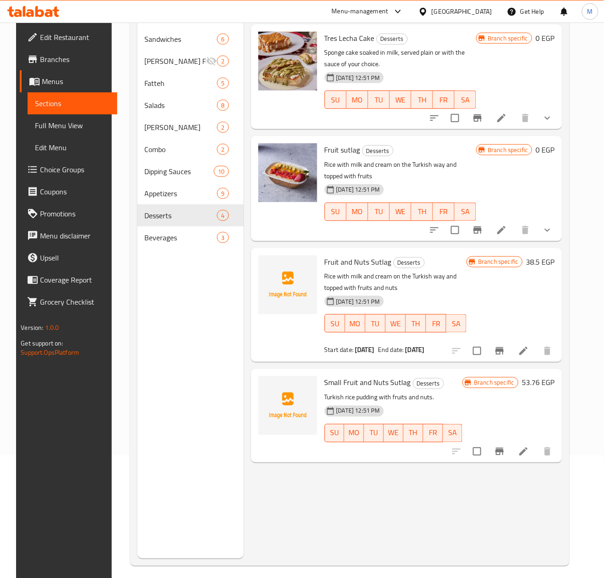
scroll to position [129, 0]
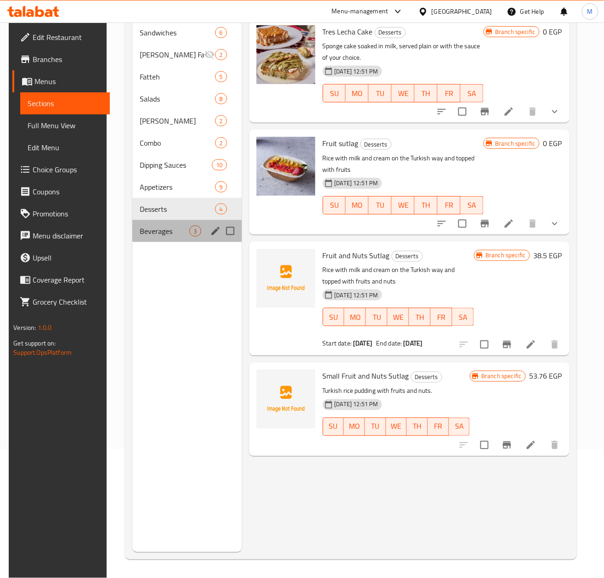
click at [136, 224] on div "Beverages 3" at bounding box center [186, 231] width 109 height 22
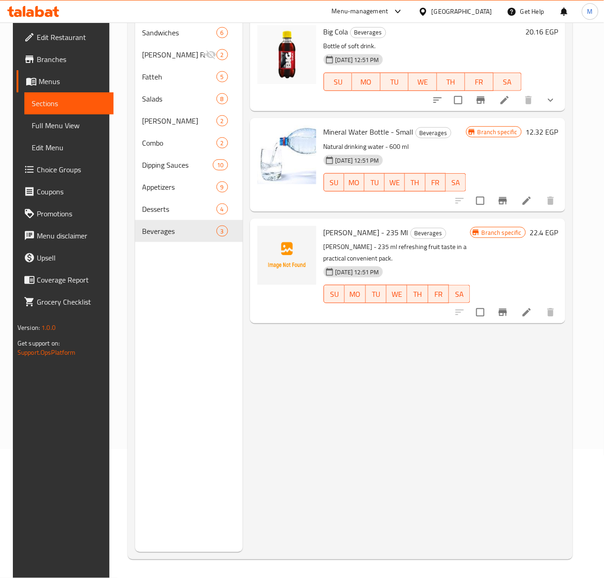
click at [342, 456] on div "Menu items Add Sort Manage items Big Cola Beverages Bottle of soft drink. [DATE…" at bounding box center [404, 263] width 323 height 578
